Goal: Task Accomplishment & Management: Manage account settings

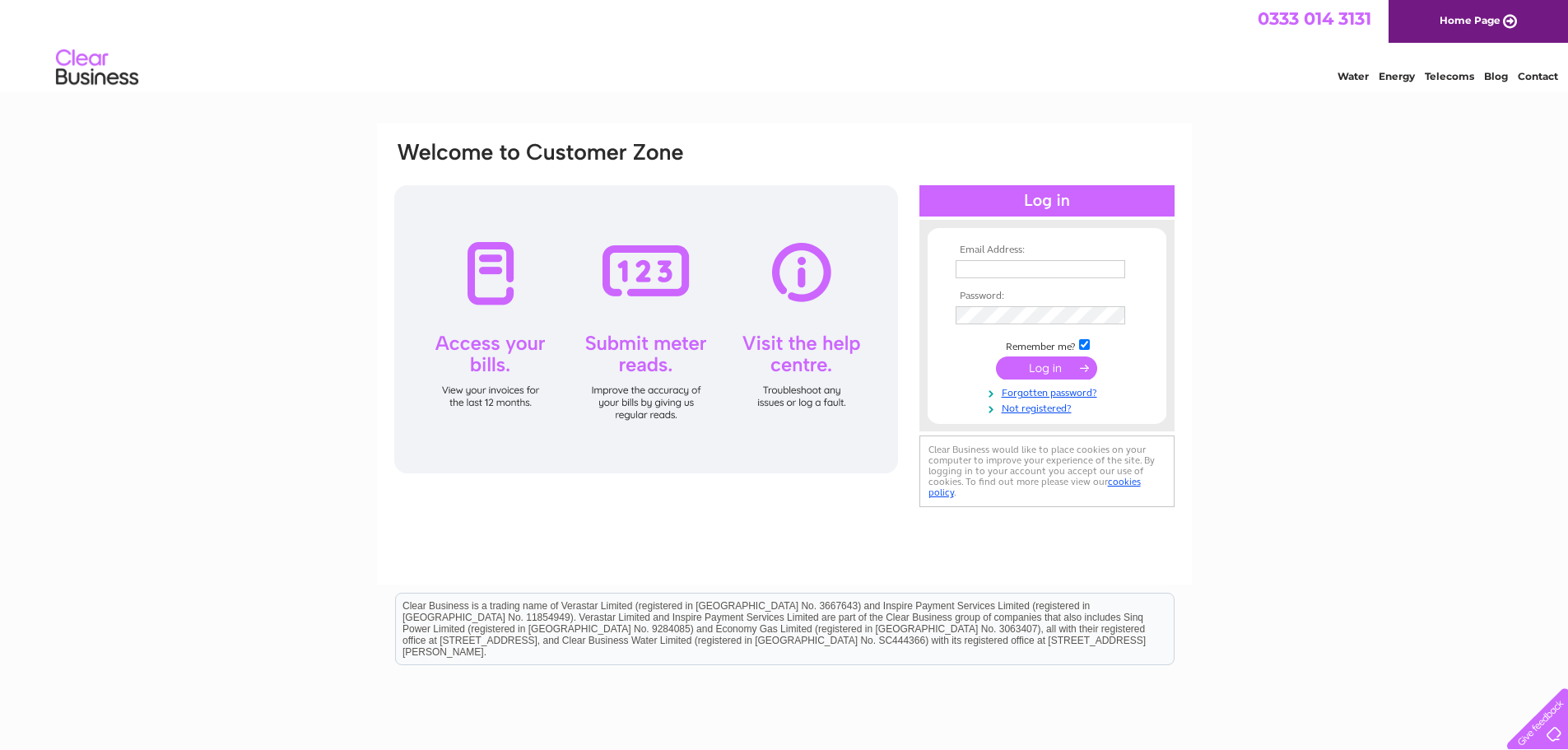
type input "[EMAIL_ADDRESS][DOMAIN_NAME]"
click at [1065, 366] on input "submit" at bounding box center [1046, 368] width 102 height 23
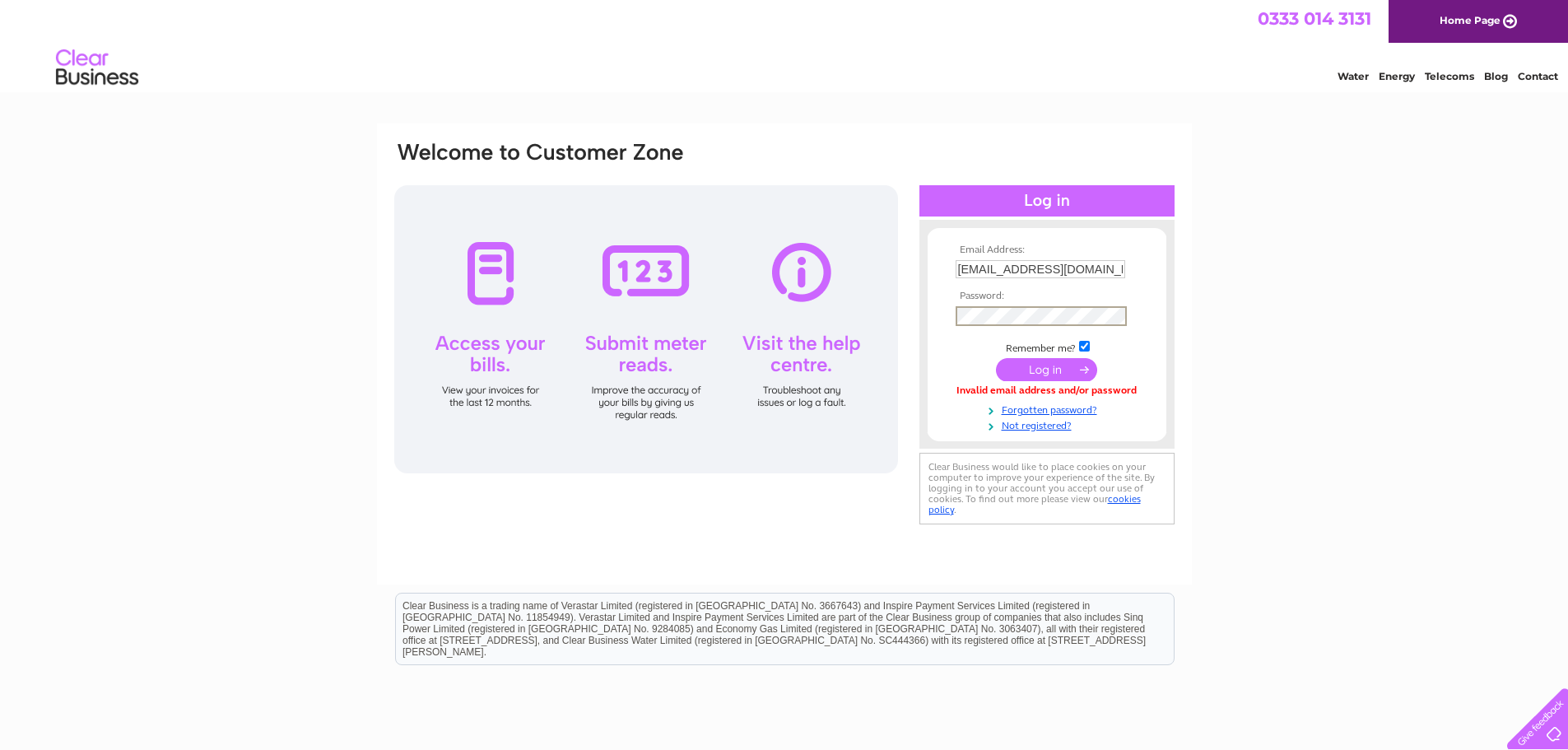
click at [1485, 83] on div "Email Address: [EMAIL_ADDRESS][DOMAIN_NAME] Password:" at bounding box center [1496, 74] width 24 height 17
click at [1009, 366] on input "submit" at bounding box center [1046, 368] width 102 height 23
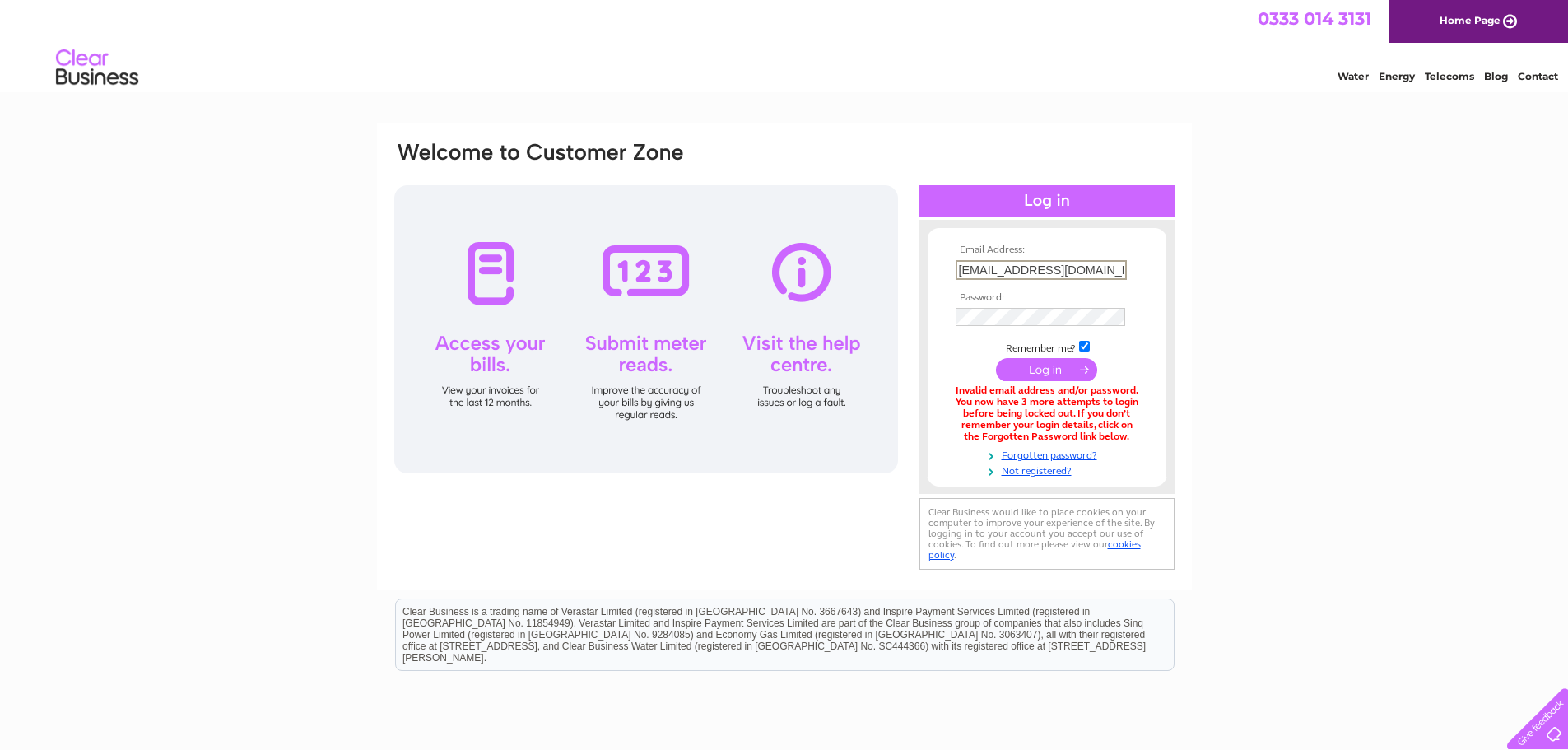
scroll to position [0, 20]
drag, startPoint x: 956, startPoint y: 263, endPoint x: 1520, endPoint y: 258, distance: 564.0
click at [1518, 260] on div "Email Address: manager@menteith-fisheries.co.uk Password:" at bounding box center [784, 498] width 1568 height 748
click at [1012, 267] on input "text" at bounding box center [1040, 269] width 169 height 18
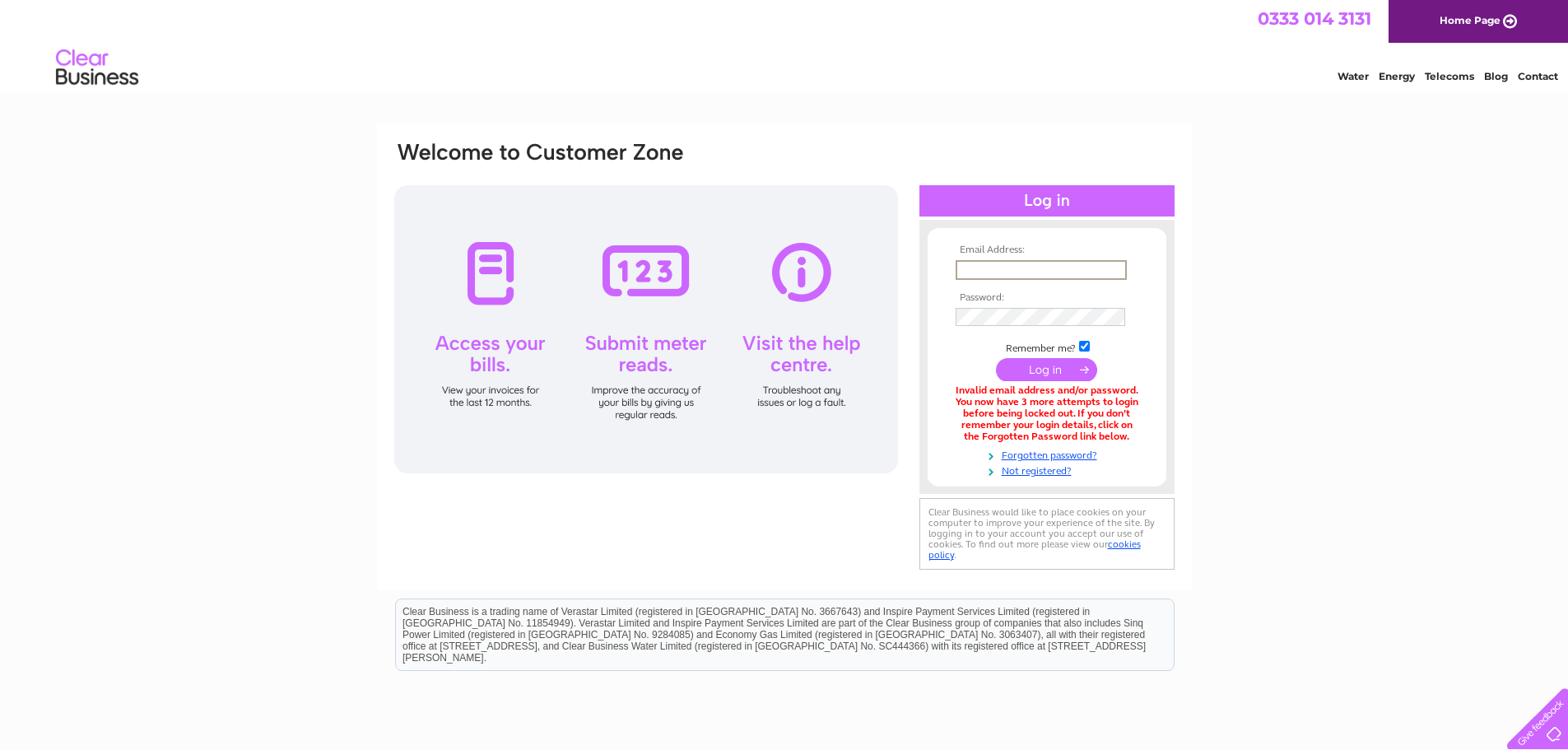
paste input "joqu3110"
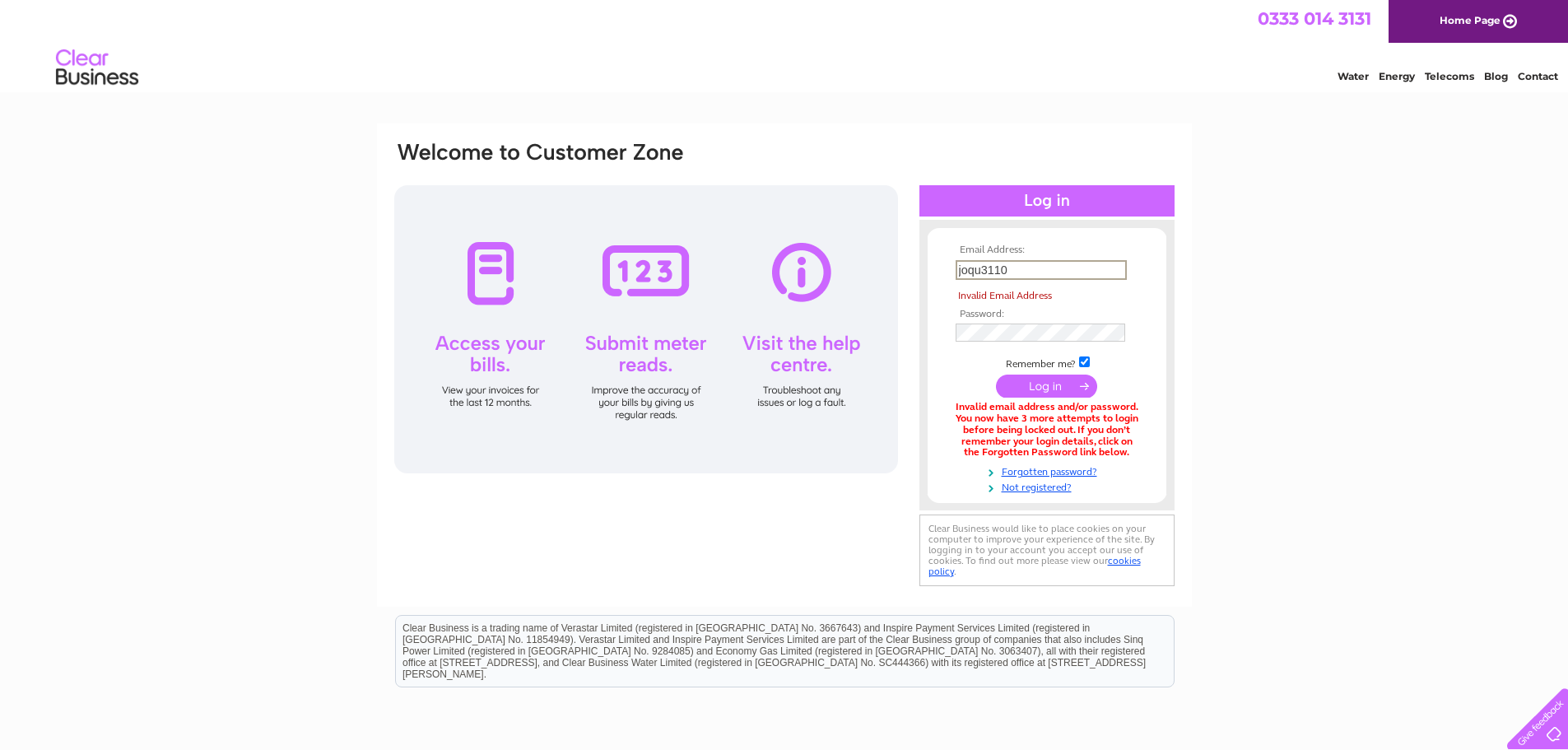
drag, startPoint x: 1034, startPoint y: 276, endPoint x: 862, endPoint y: 276, distance: 172.0
click at [1485, 83] on div "Email Address: joqu3110 Invalid Email Address Password:" at bounding box center [1496, 74] width 24 height 17
paste input "[EMAIL_ADDRESS][DOMAIN_NAME]"
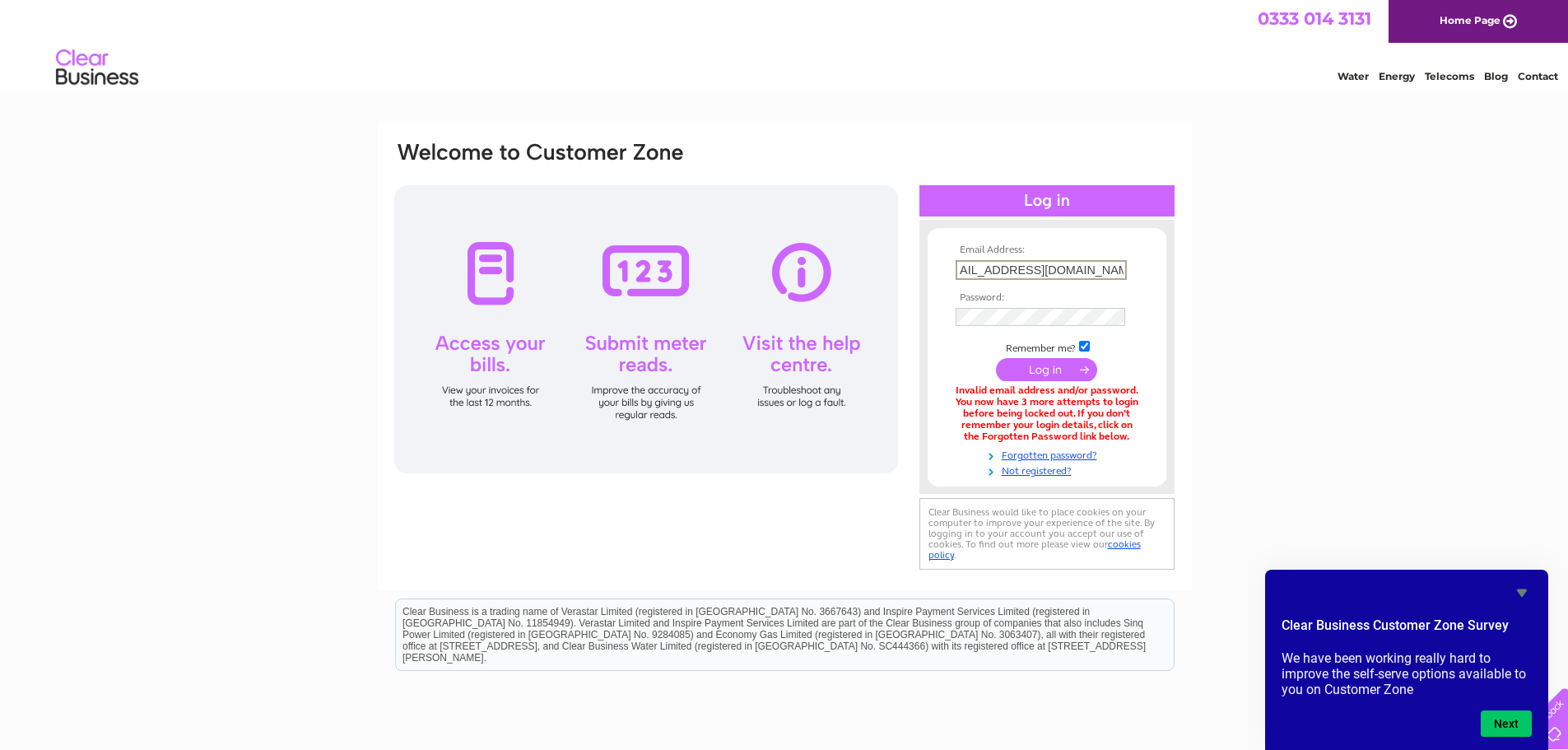
type input "[EMAIL_ADDRESS][DOMAIN_NAME]"
click at [1018, 370] on input "submit" at bounding box center [1046, 370] width 102 height 23
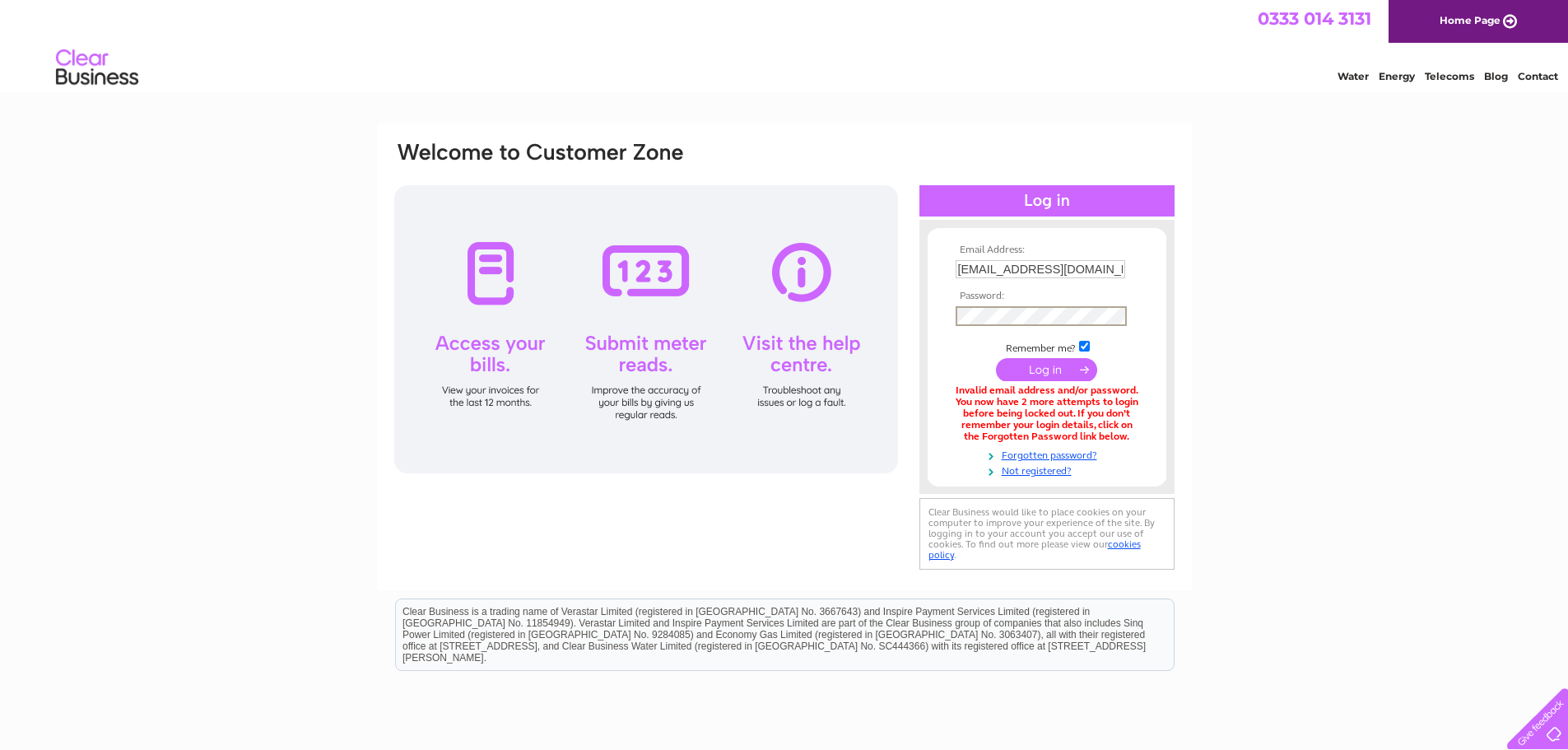
click at [1485, 83] on div "Email Address: [EMAIL_ADDRESS][DOMAIN_NAME] Password:" at bounding box center [1496, 74] width 24 height 17
click at [1010, 370] on input "submit" at bounding box center [1046, 370] width 102 height 23
